Goal: Answer question/provide support

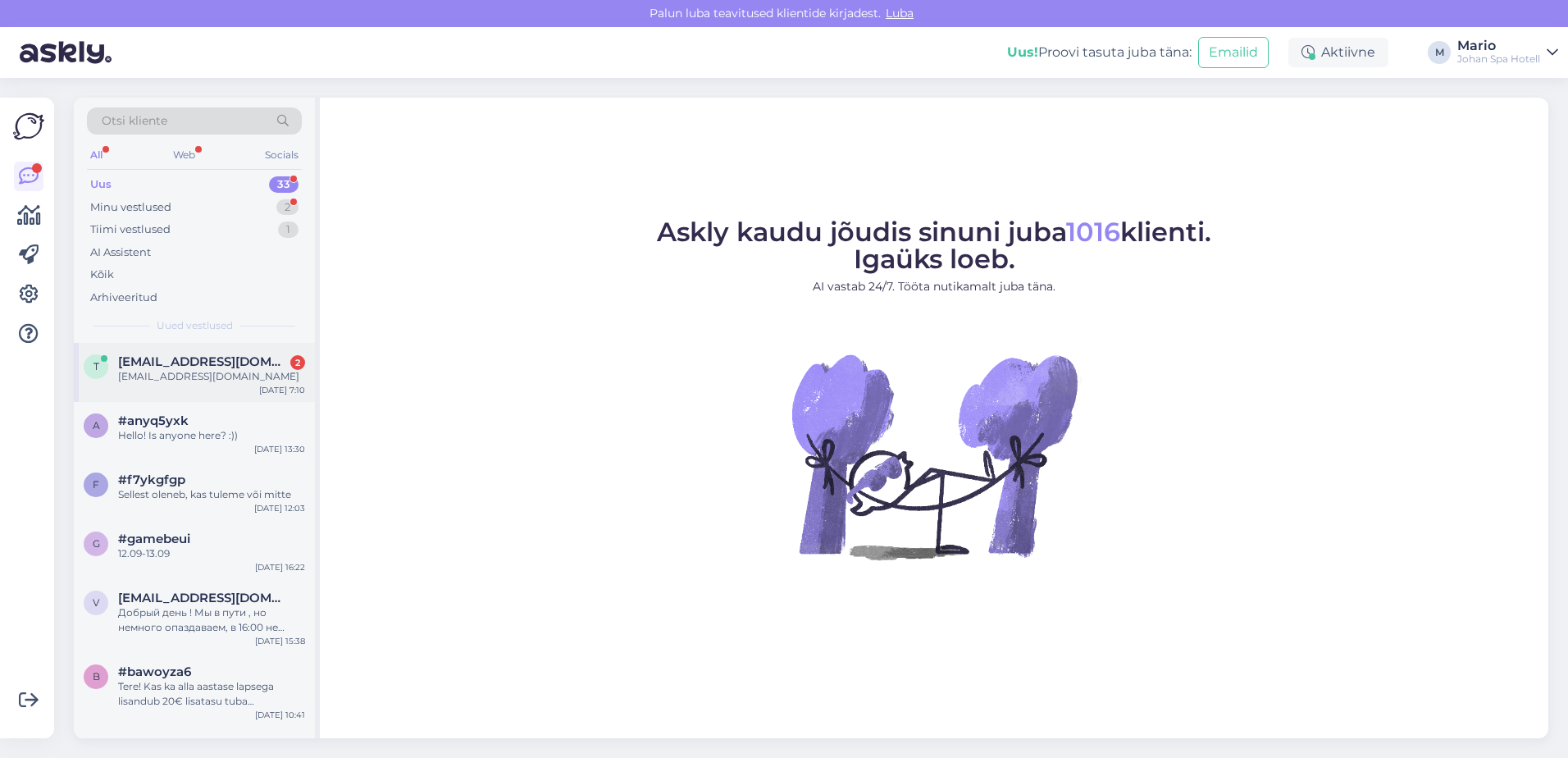
click at [192, 362] on span "[EMAIL_ADDRESS][DOMAIN_NAME]" at bounding box center [203, 361] width 171 height 15
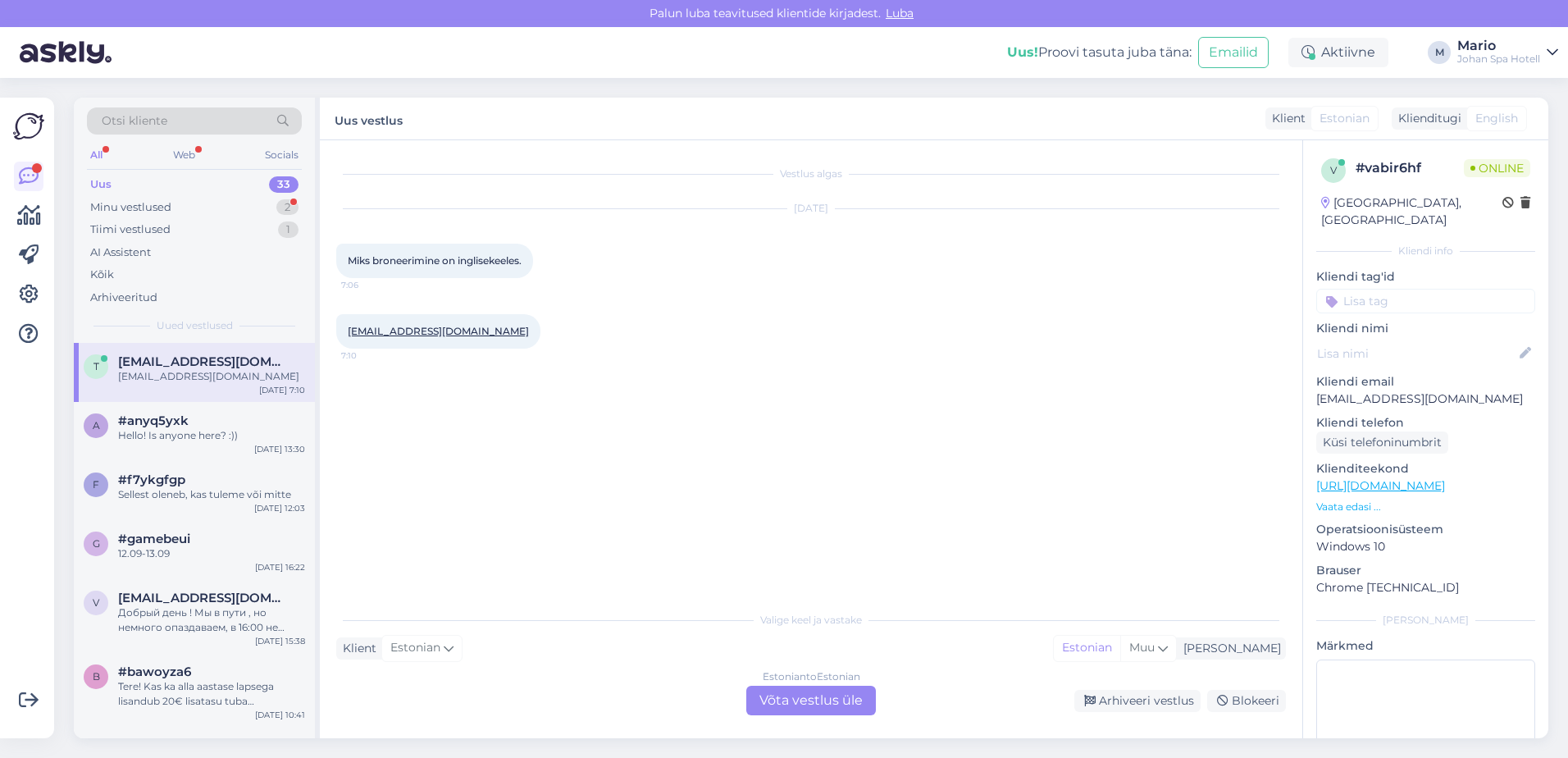
click at [1369, 500] on p "Vaata edasi ..." at bounding box center [1426, 507] width 219 height 15
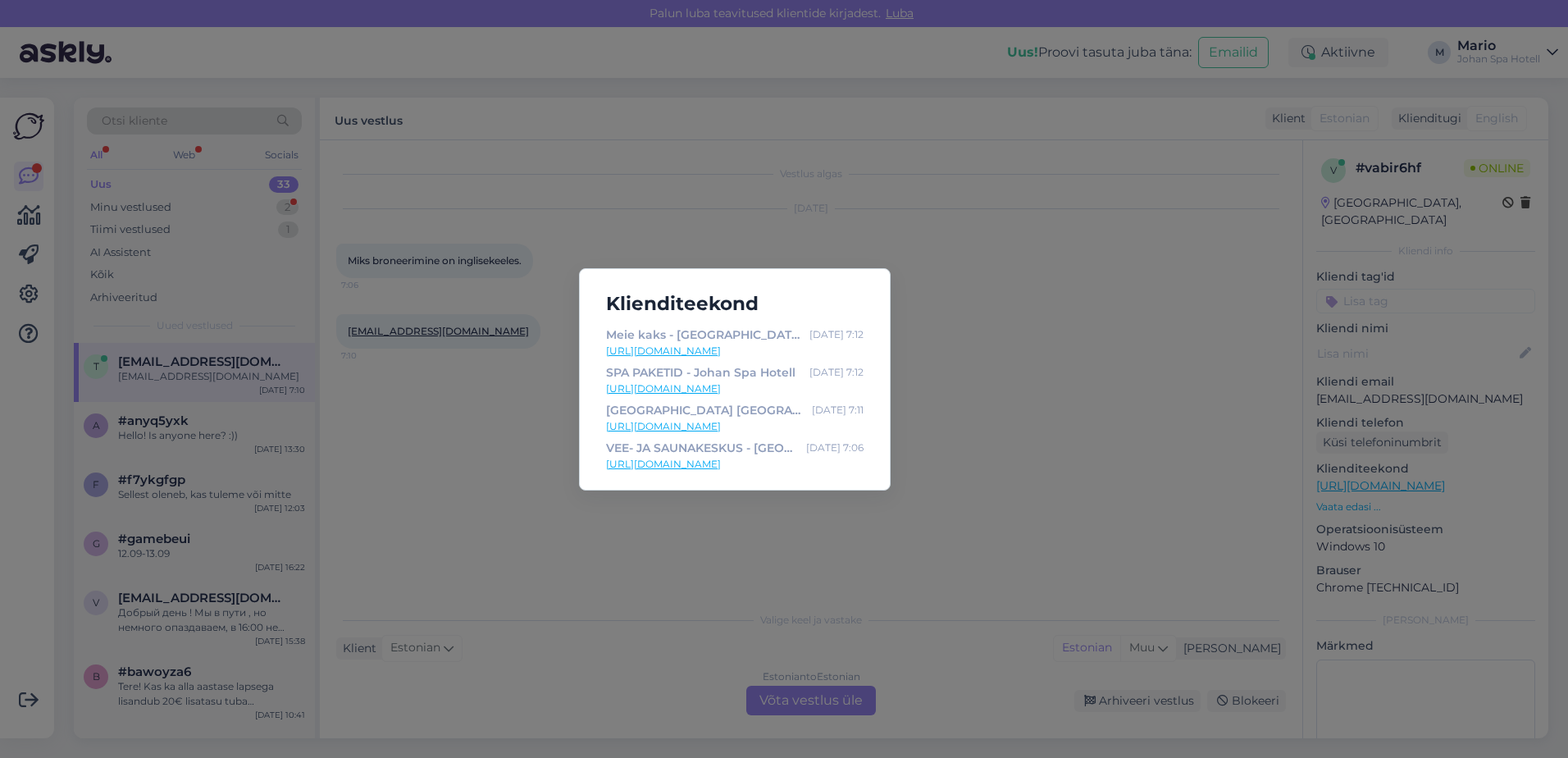
click at [1137, 495] on div "Klienditeekond Meie kaks - Johan Spa Hotell [DATE] 7:12 [URL][DOMAIN_NAME] SPA …" at bounding box center [784, 379] width 1568 height 758
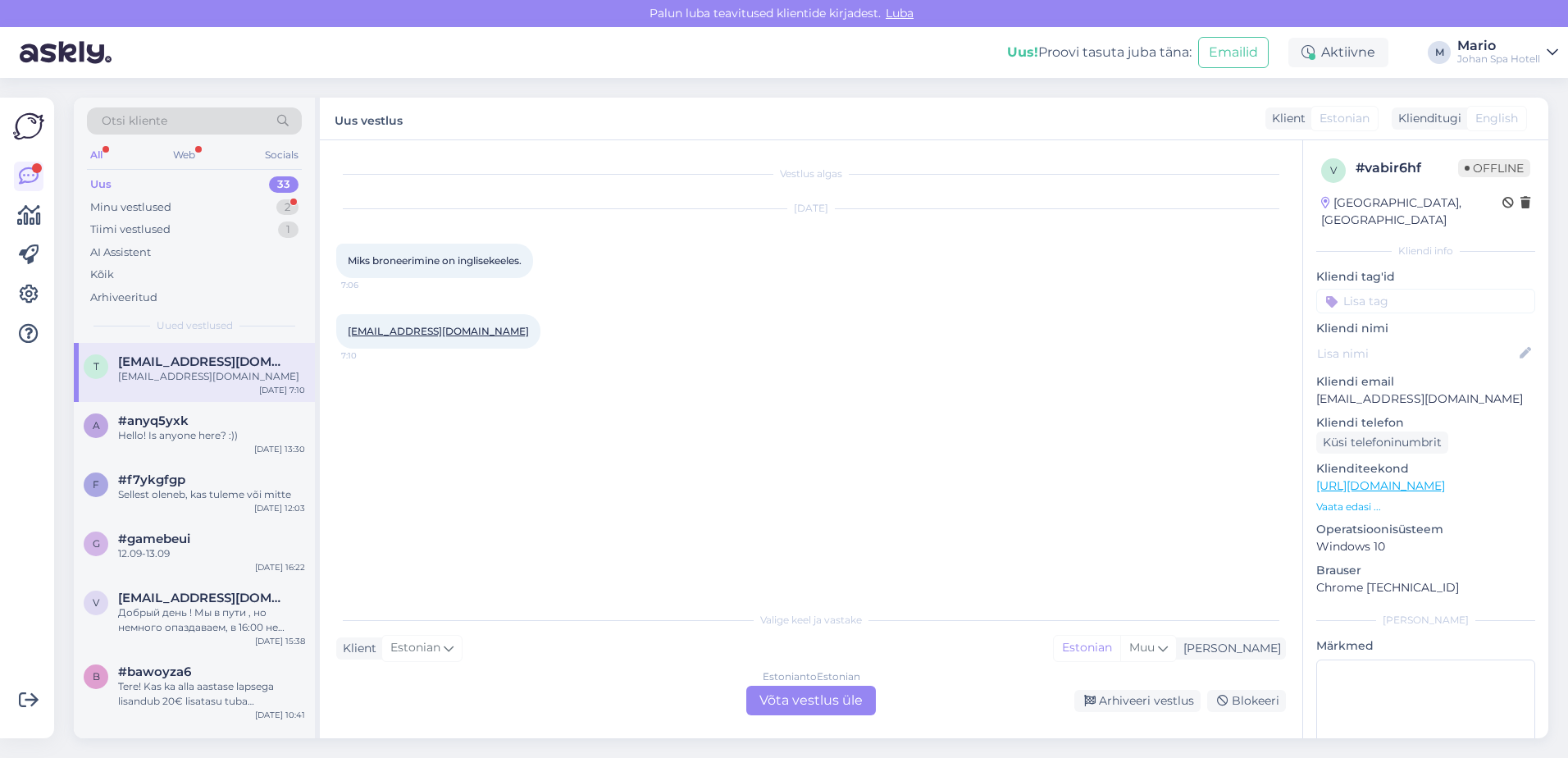
click at [123, 6] on div "[PERSON_NAME] teavitused klientide kirjadest. [GEOGRAPHIC_DATA]" at bounding box center [784, 13] width 1568 height 27
click at [836, 691] on div "Estonian to Estonian Võta vestlus üle" at bounding box center [810, 701] width 129 height 30
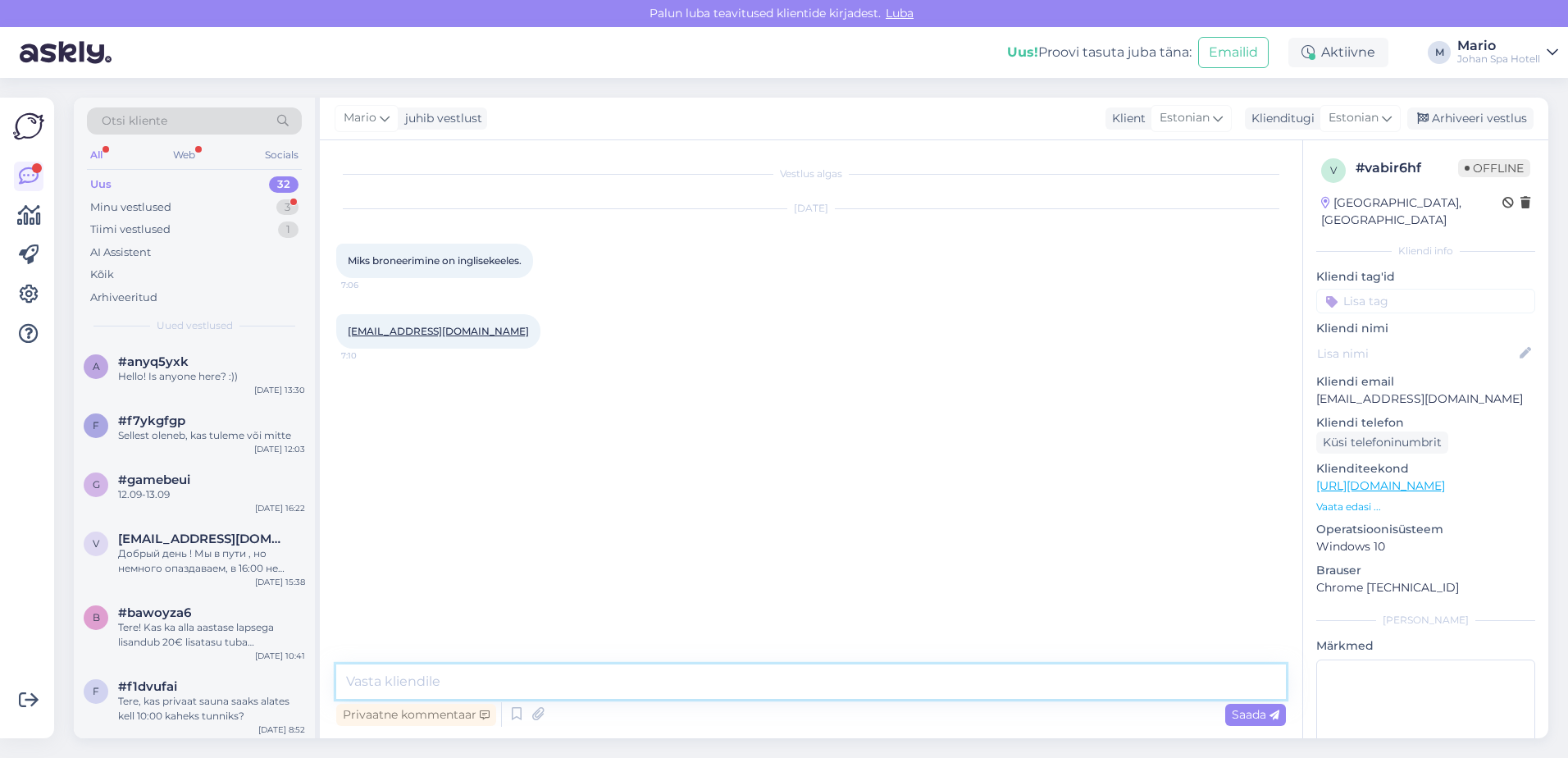
click at [702, 679] on textarea at bounding box center [810, 682] width 949 height 35
click at [489, 695] on textarea at bounding box center [810, 682] width 949 height 35
type textarea "t"
type textarea "Tere! Teil on siis lehekülg millegipärast inglisekeelseks läinud, ülevalt nurga…"
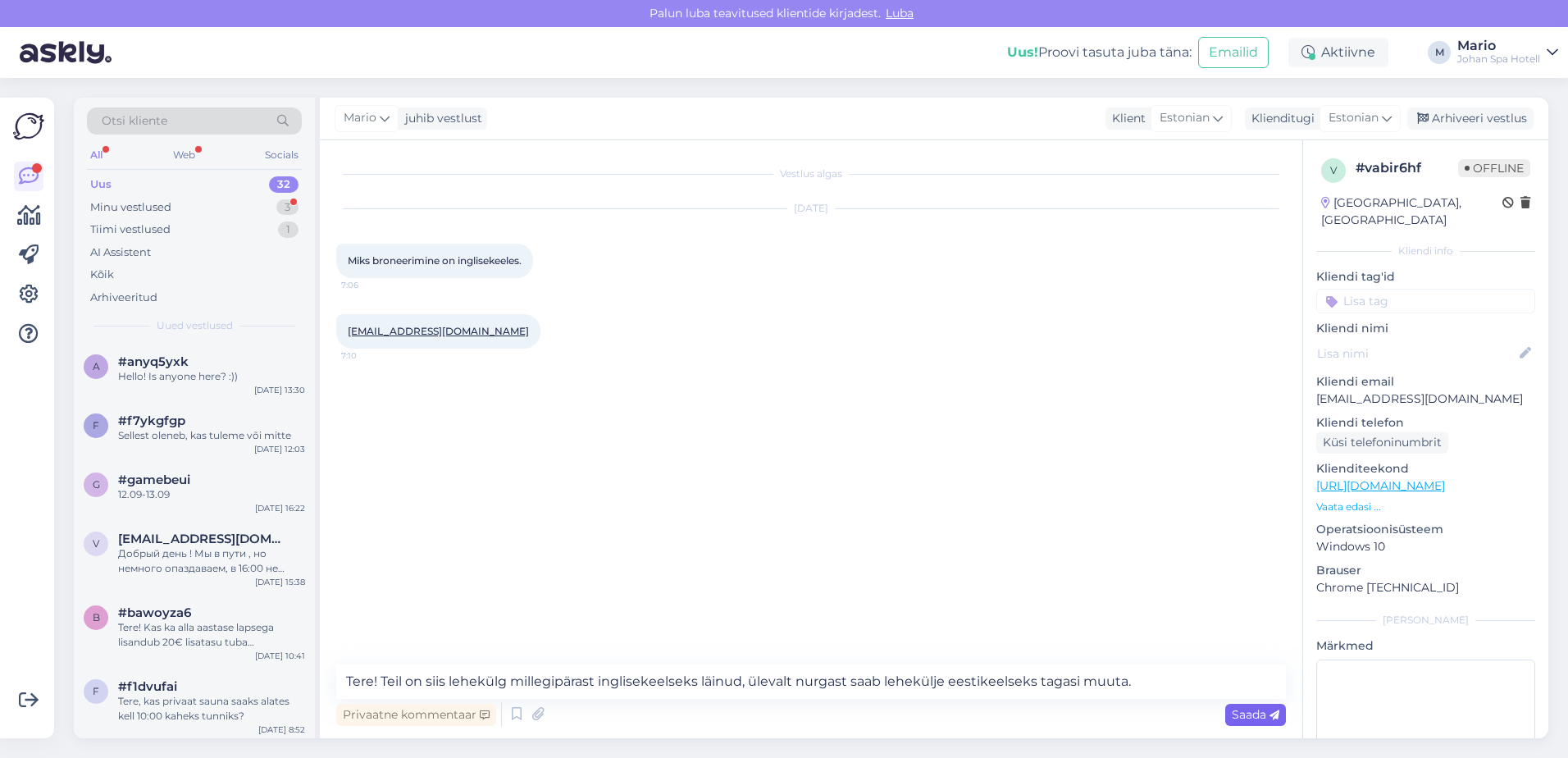
click at [1271, 715] on icon at bounding box center [1274, 715] width 10 height 10
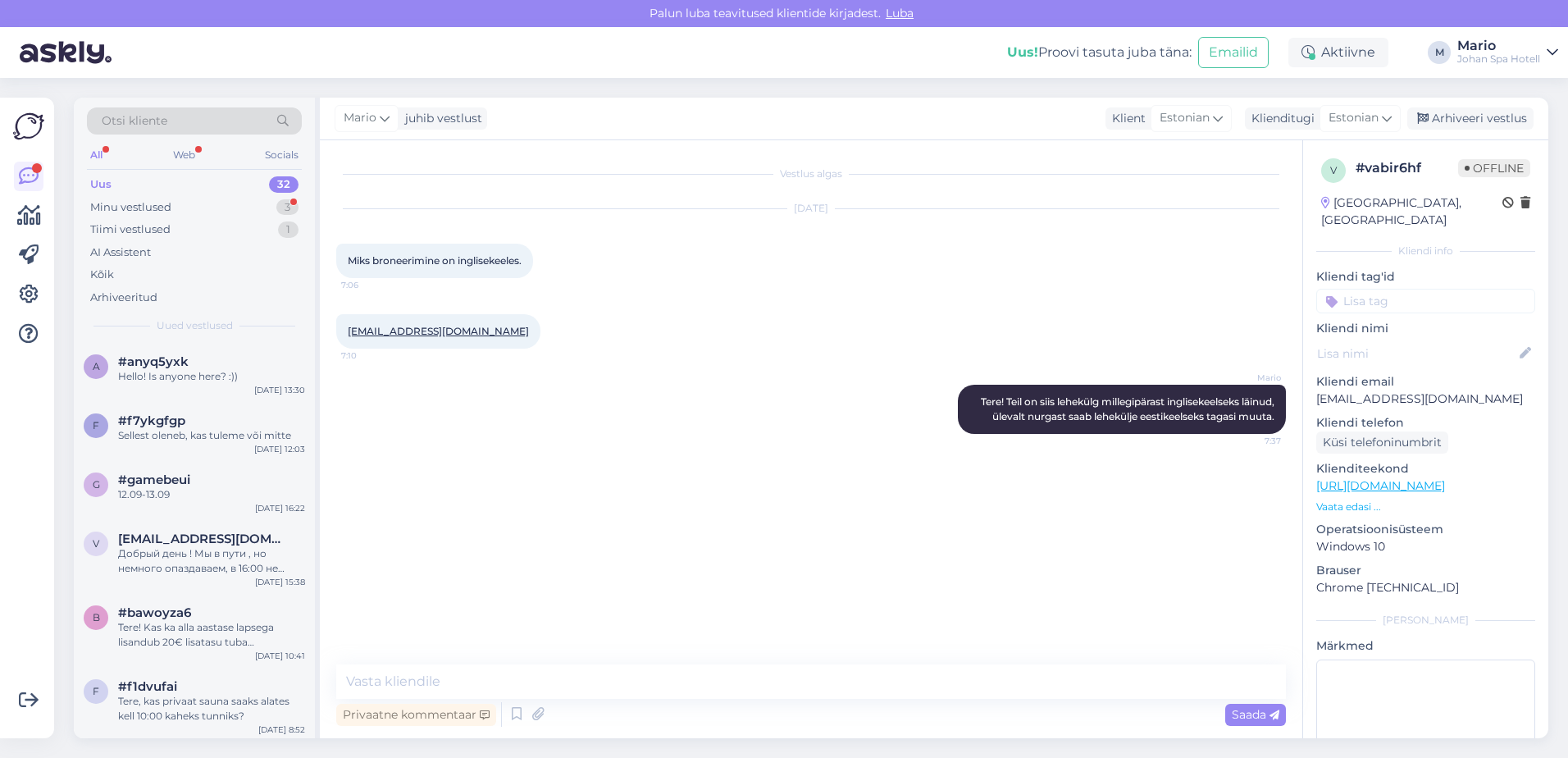
click at [1091, 346] on div "[EMAIL_ADDRESS][DOMAIN_NAME] 7:10" at bounding box center [810, 331] width 949 height 70
